Goal: Information Seeking & Learning: Find specific fact

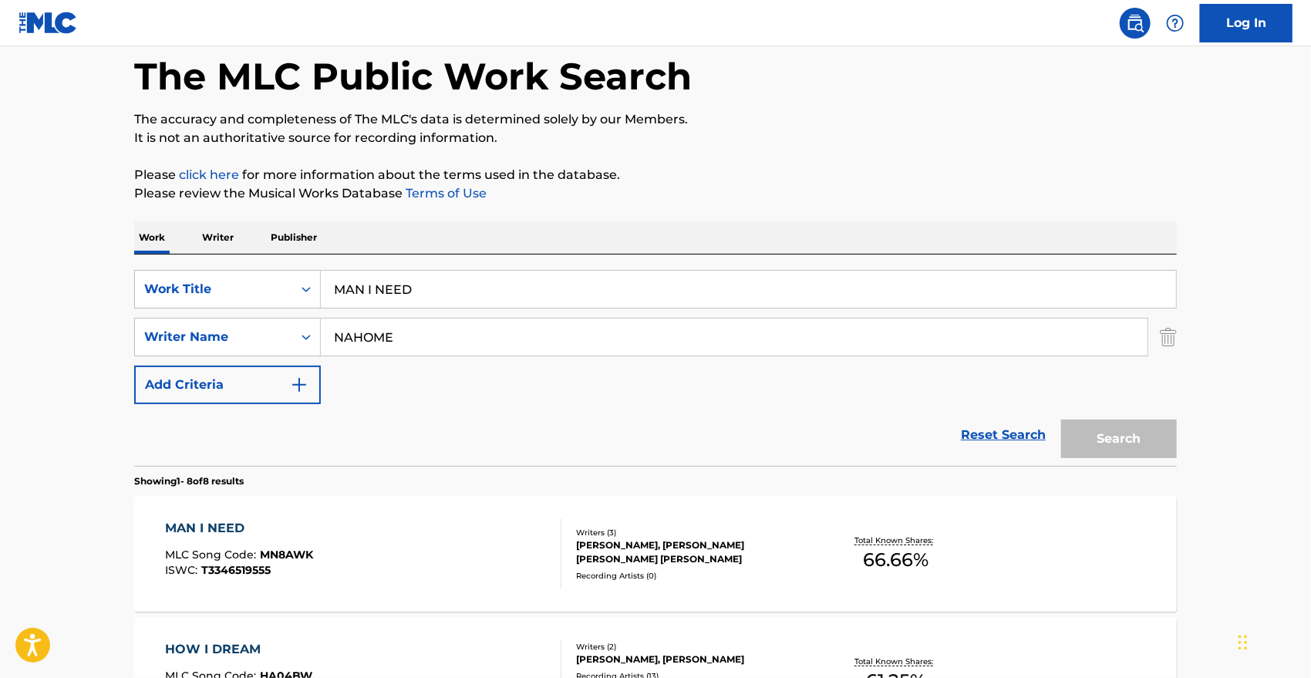
scroll to position [73, 0]
click at [436, 302] on input "MAN I NEED" at bounding box center [748, 289] width 855 height 37
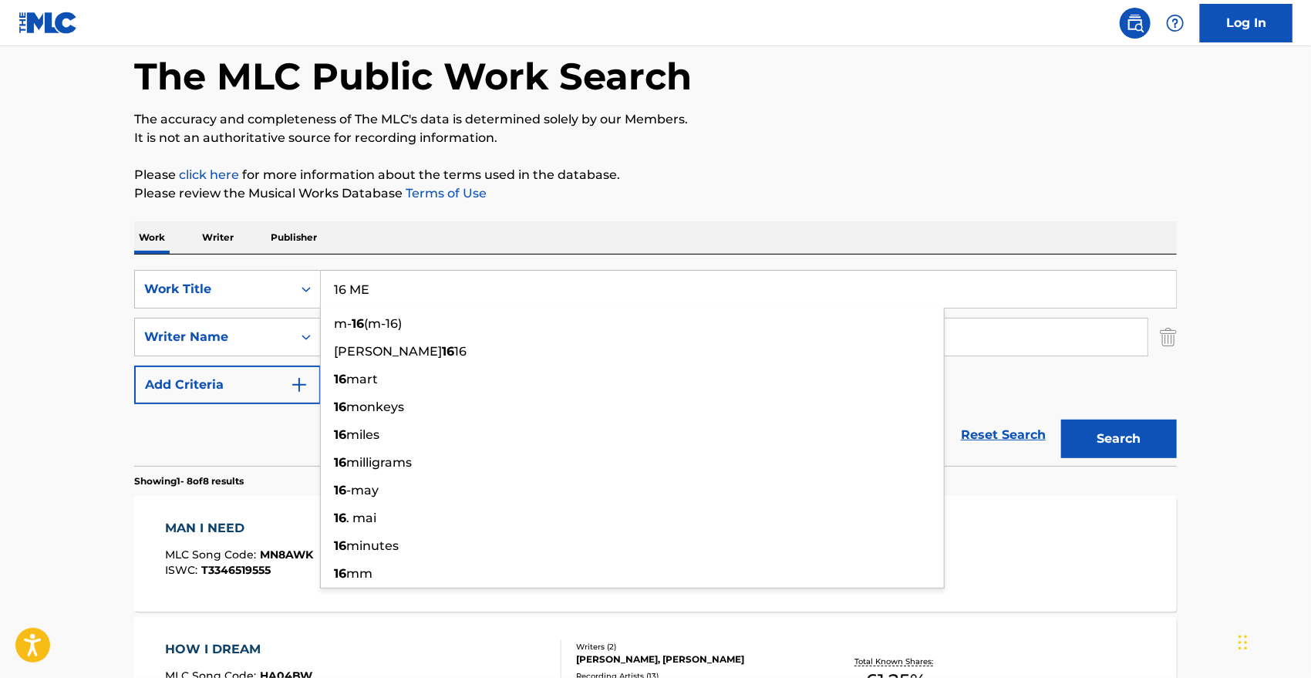
type input "16 ME"
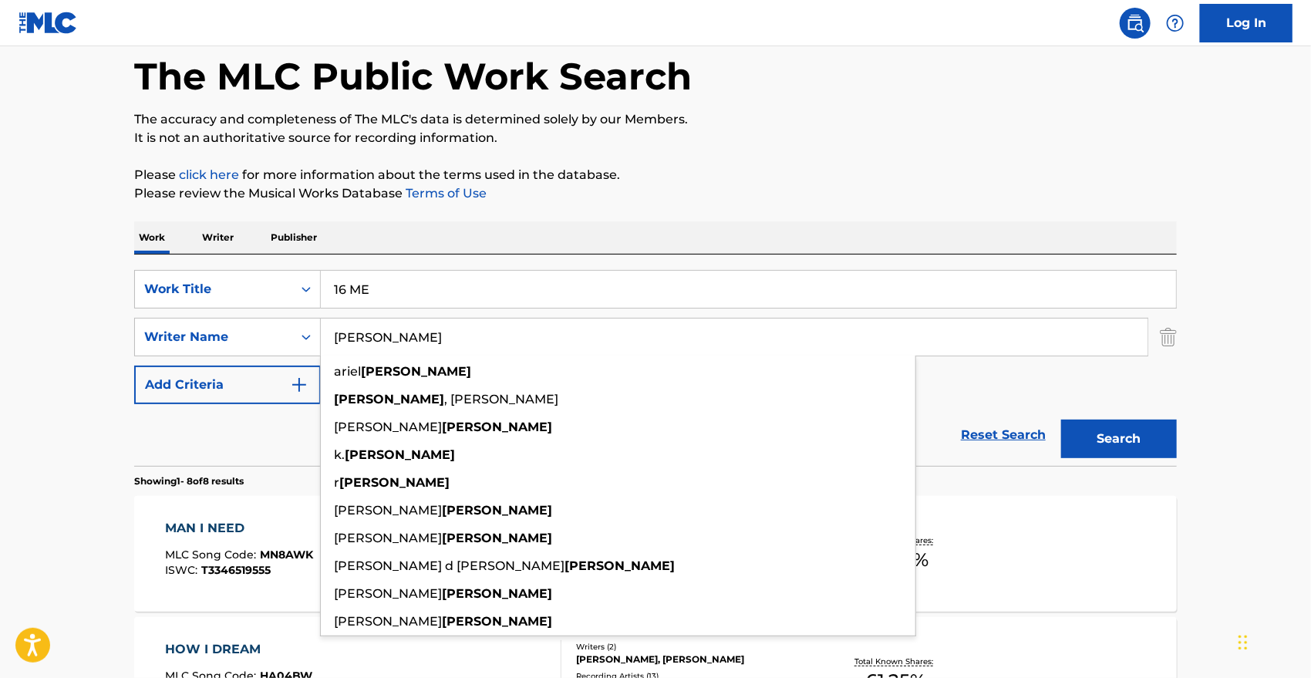
type input "[PERSON_NAME]"
click at [1061, 420] on button "Search" at bounding box center [1119, 439] width 116 height 39
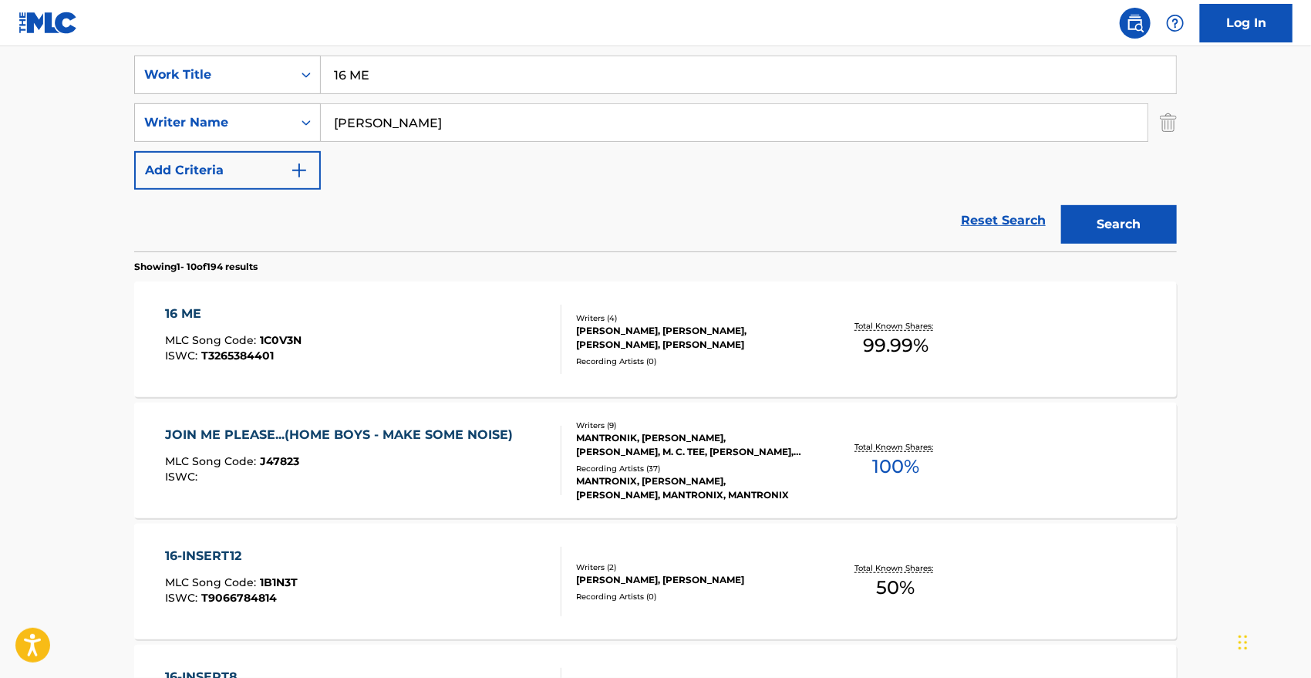
scroll to position [288, 0]
click at [174, 306] on div "16 ME" at bounding box center [234, 313] width 137 height 19
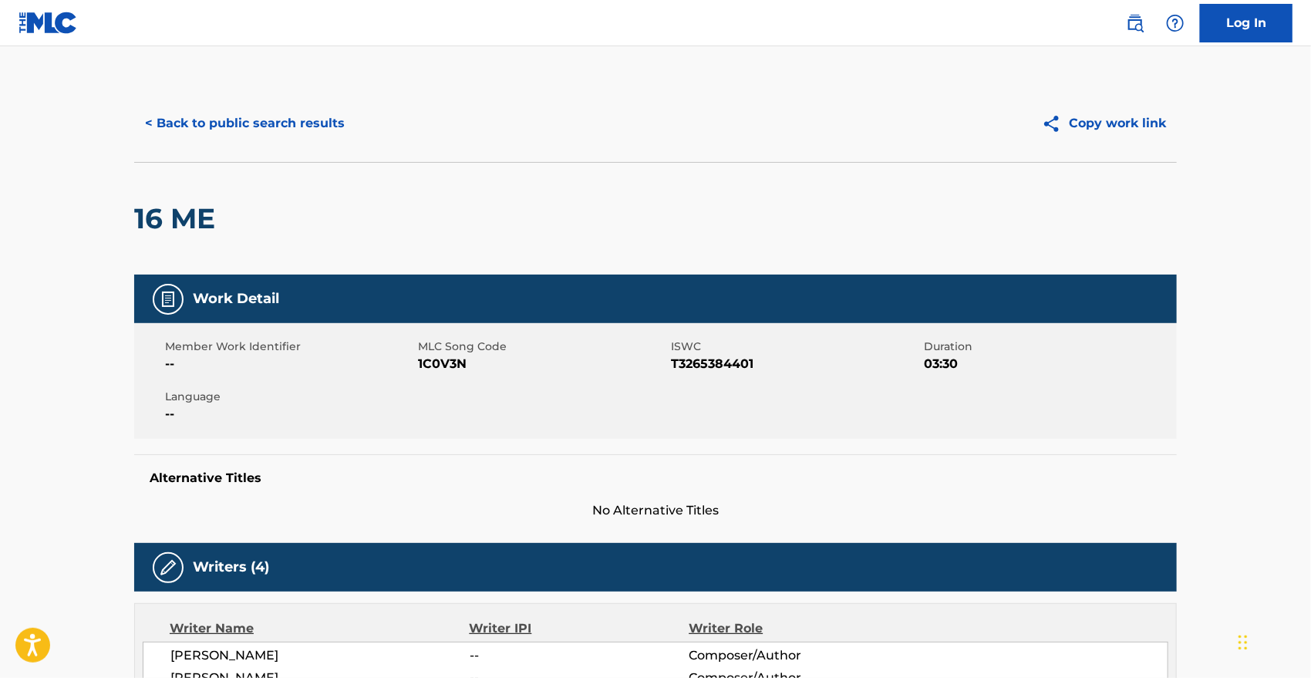
click at [424, 369] on span "1C0V3N" at bounding box center [542, 364] width 249 height 19
copy span "1C0V3N"
click at [302, 138] on button "< Back to public search results" at bounding box center [244, 123] width 221 height 39
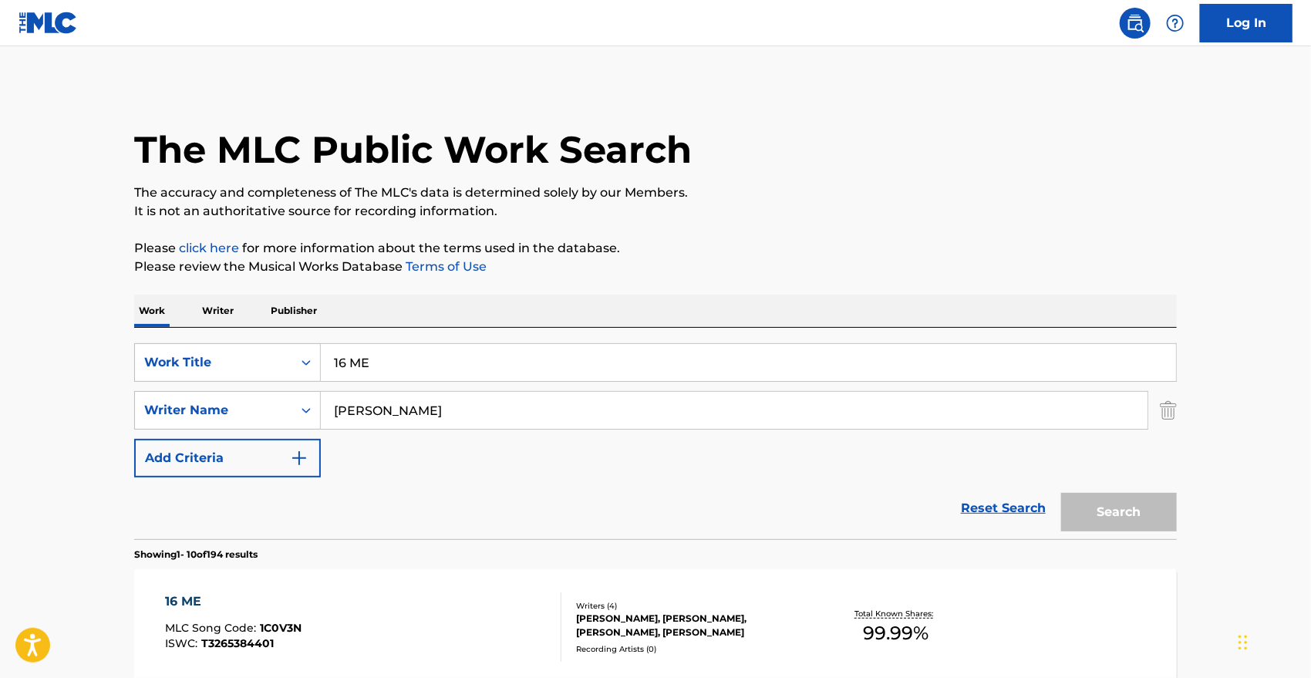
scroll to position [288, 0]
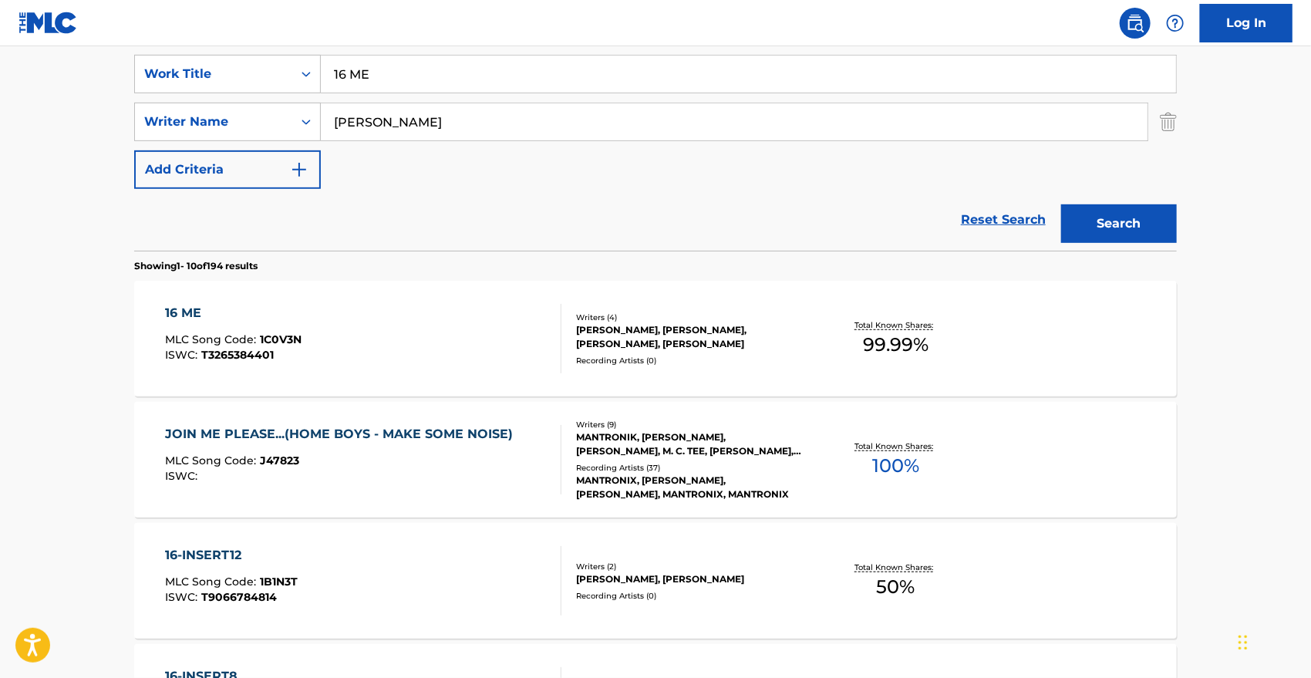
click at [377, 81] on input "16 ME" at bounding box center [748, 74] width 855 height 37
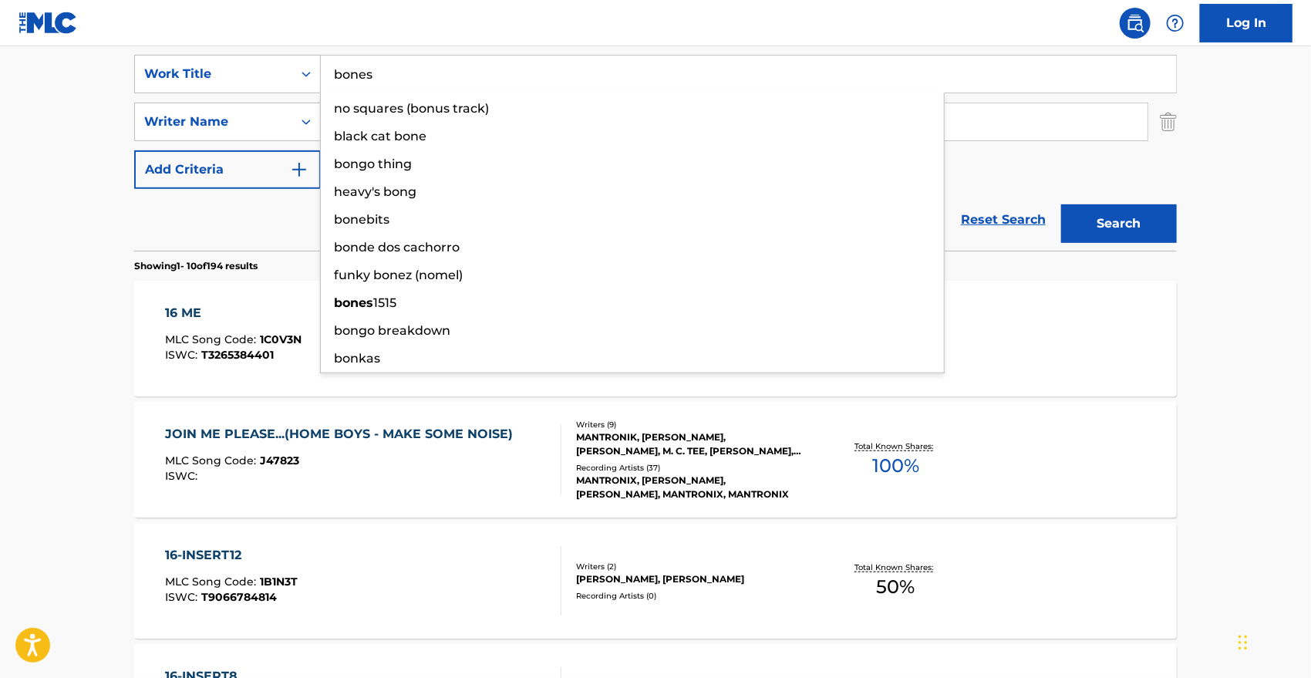
type input "bones"
click at [1061, 204] on button "Search" at bounding box center [1119, 223] width 116 height 39
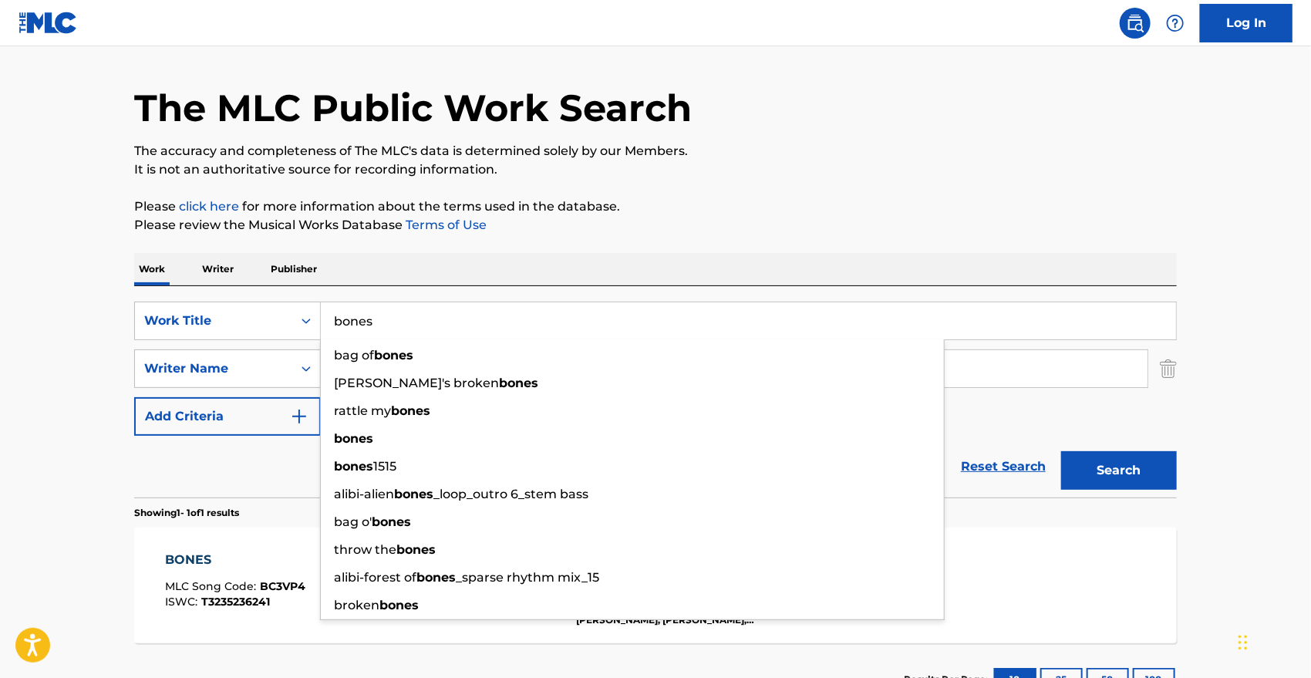
scroll to position [160, 0]
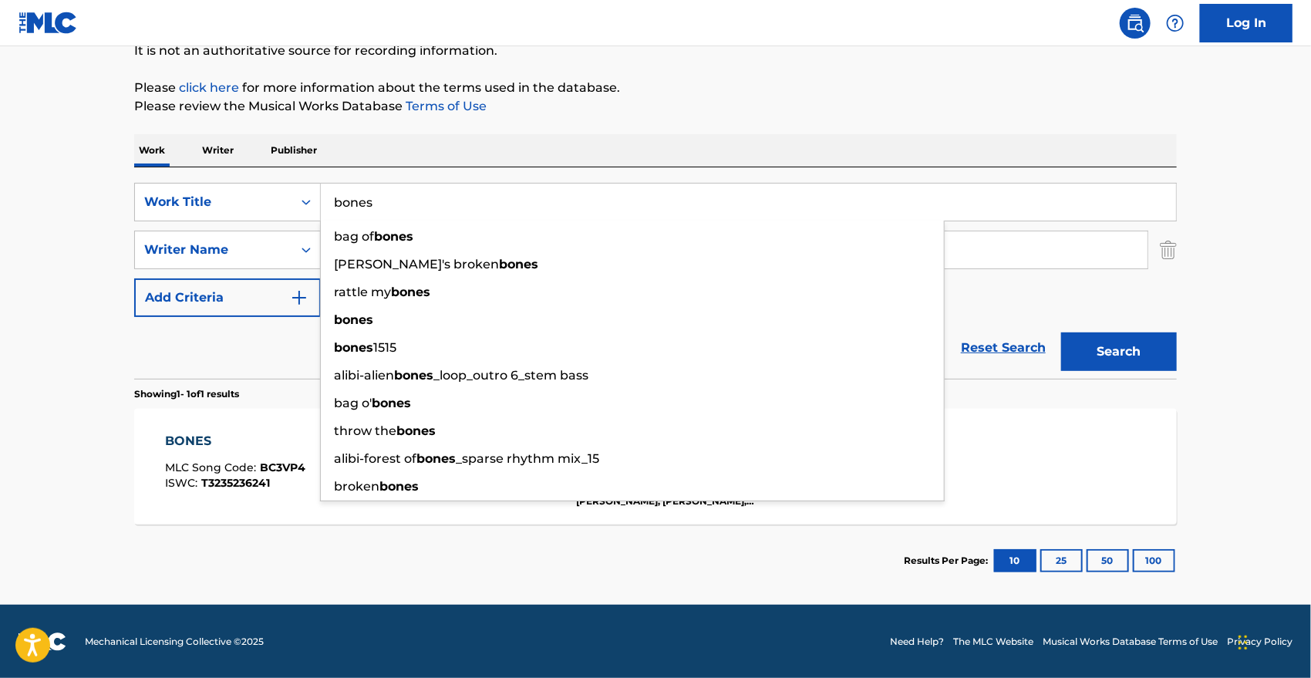
click at [187, 351] on div "Reset Search Search" at bounding box center [655, 348] width 1043 height 62
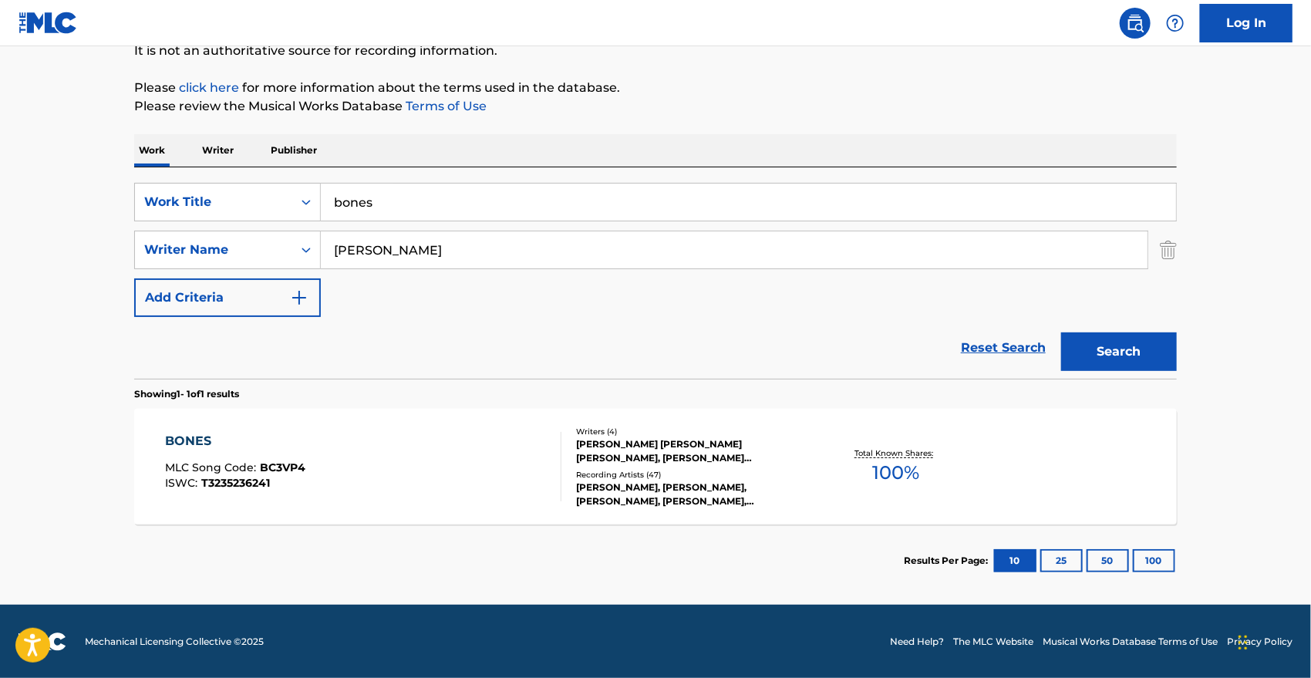
click at [206, 427] on div "BONES MLC Song Code : BC3VP4 ISWC : T3235236241 Writers ( 4 ) [PERSON_NAME] [PE…" at bounding box center [655, 467] width 1043 height 116
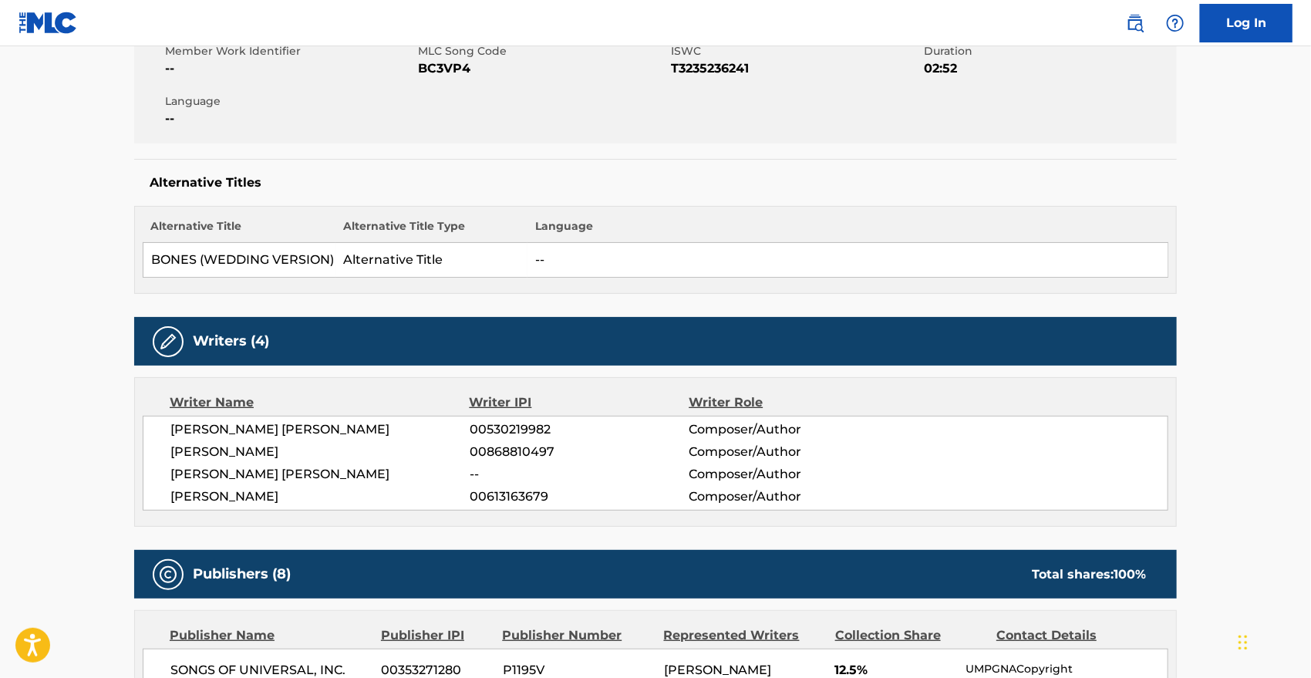
scroll to position [216, 0]
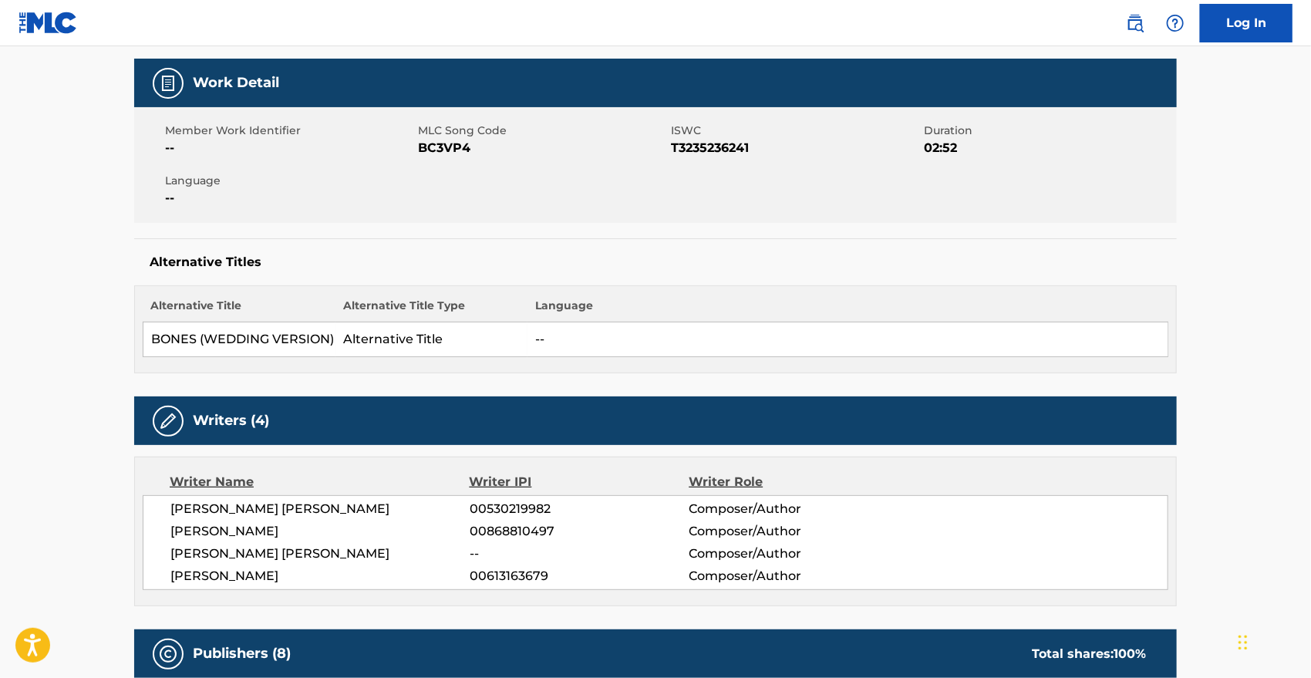
click at [469, 150] on span "BC3VP4" at bounding box center [542, 148] width 249 height 19
click at [459, 150] on span "BC3VP4" at bounding box center [542, 148] width 249 height 19
copy span "BC3VP4"
